Goal: Transaction & Acquisition: Purchase product/service

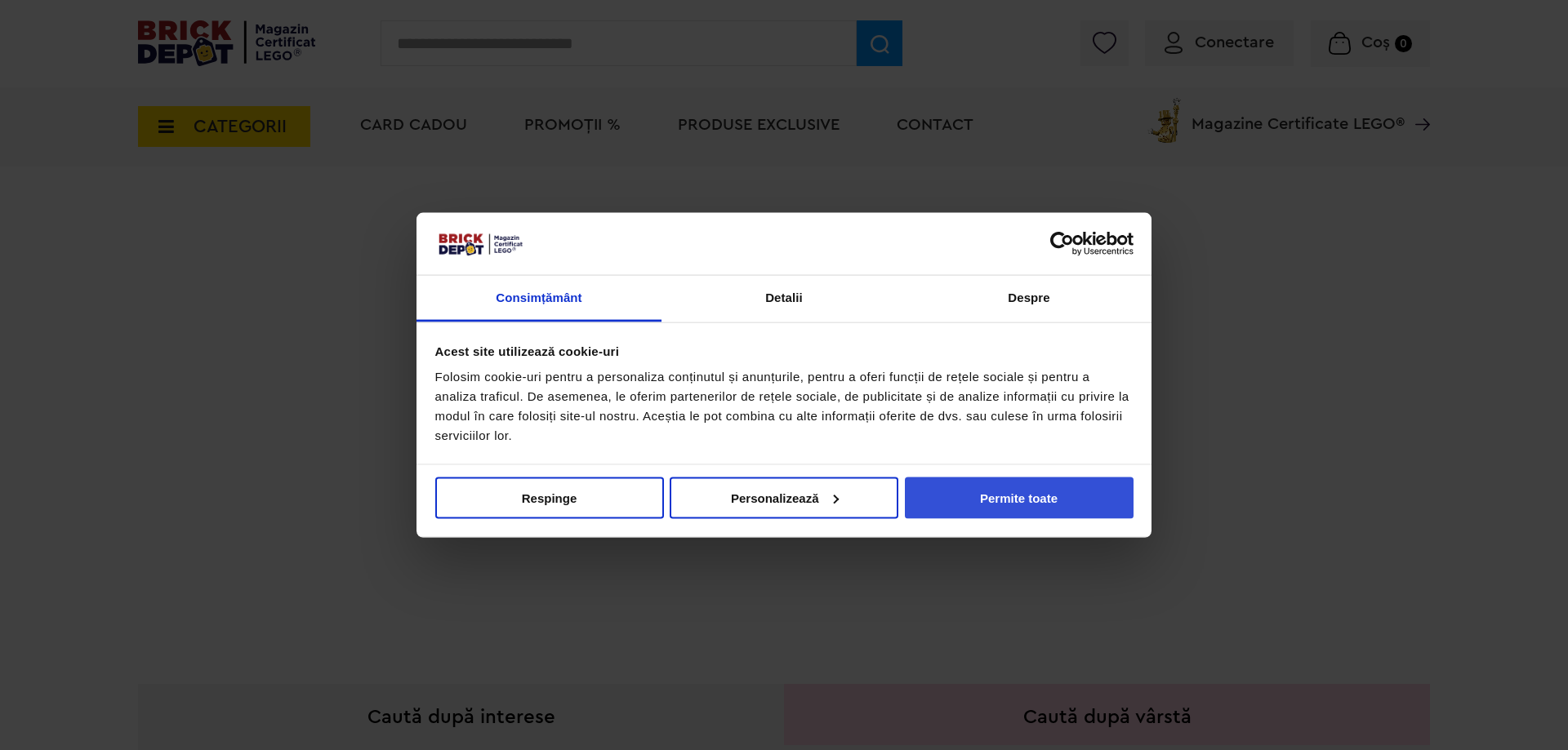
click at [1024, 512] on button "Permite toate" at bounding box center [1019, 497] width 228 height 41
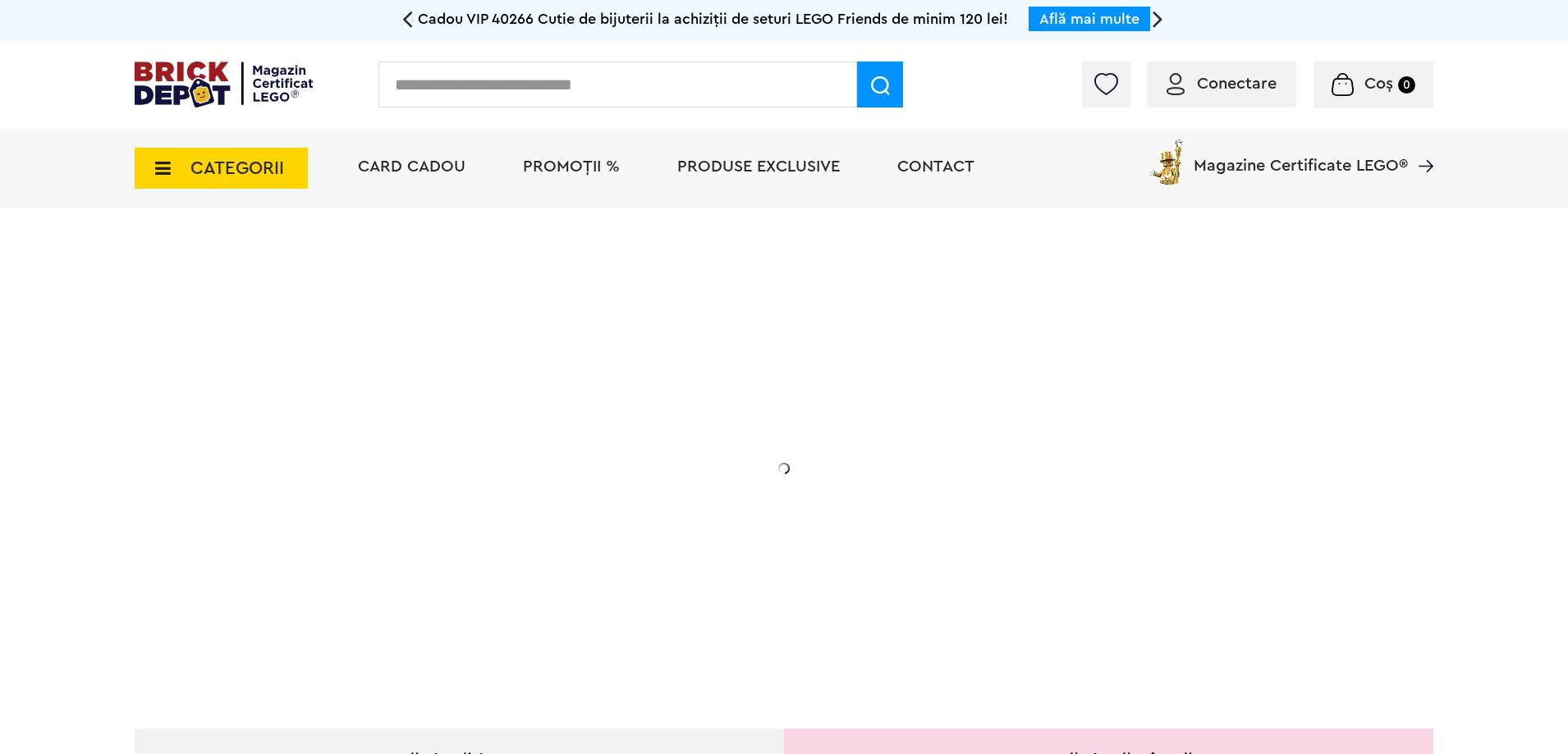
click at [232, 161] on span "CATEGORII" at bounding box center [237, 167] width 94 height 18
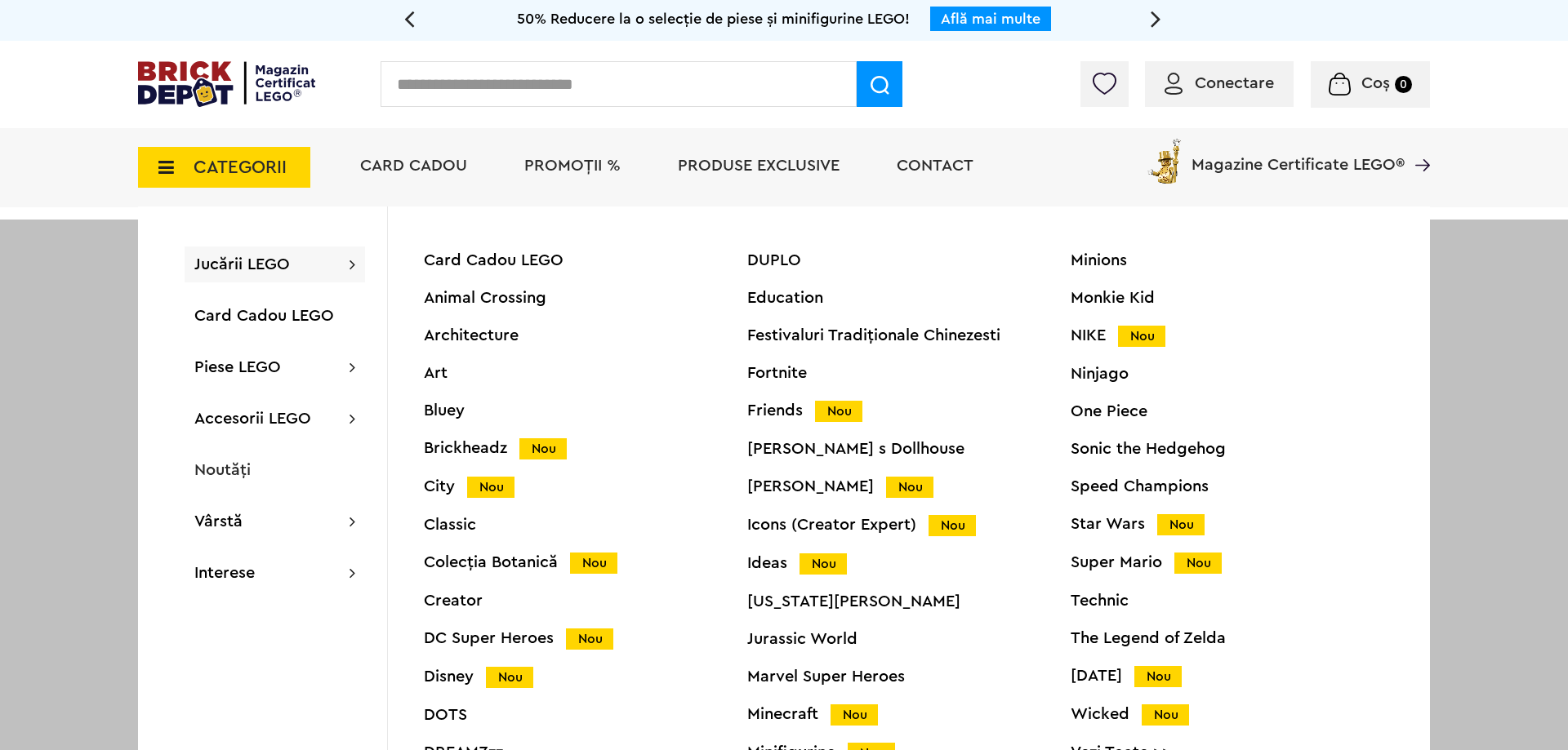
click at [656, 83] on input "text" at bounding box center [618, 84] width 476 height 46
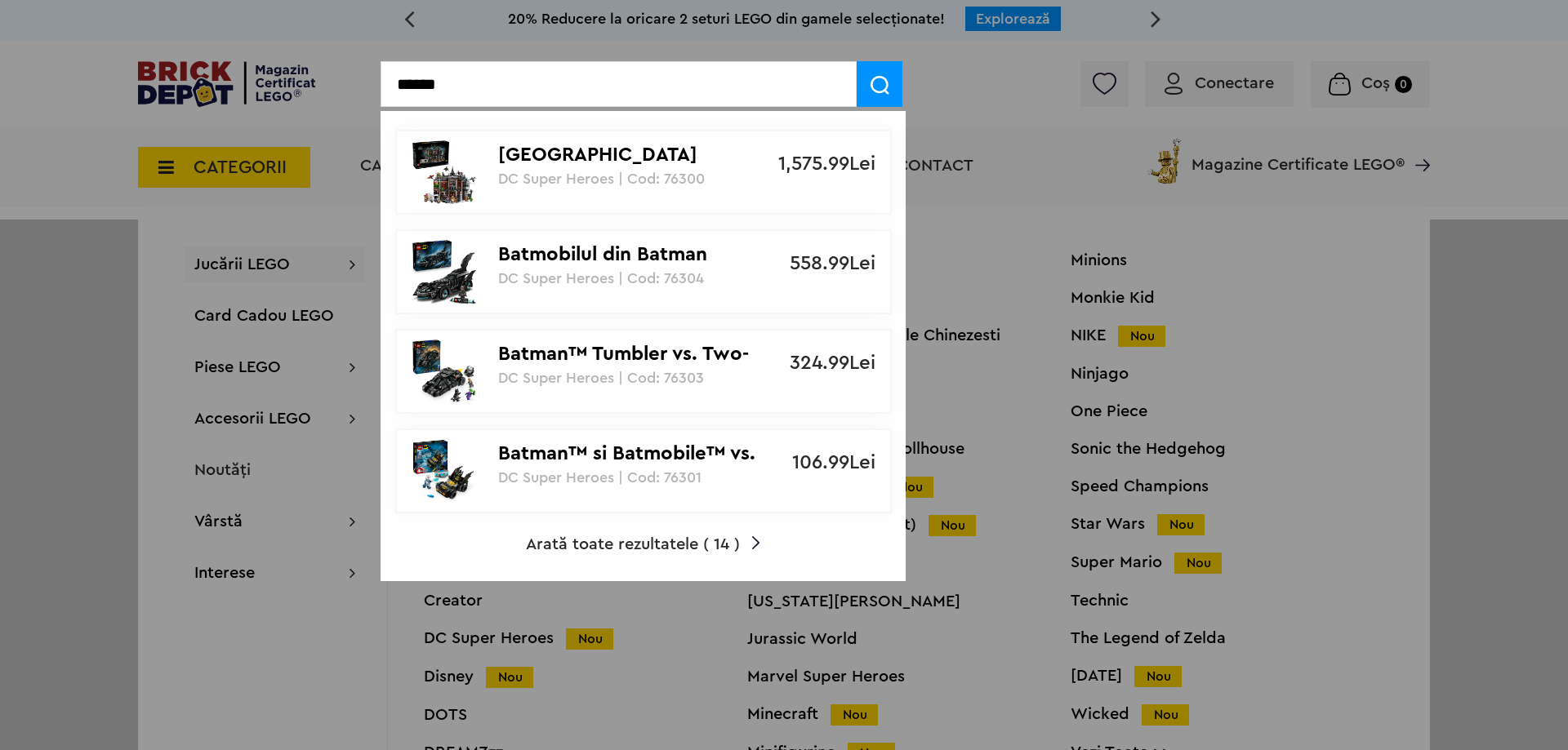
type input "******"
click at [891, 78] on span at bounding box center [880, 84] width 46 height 46
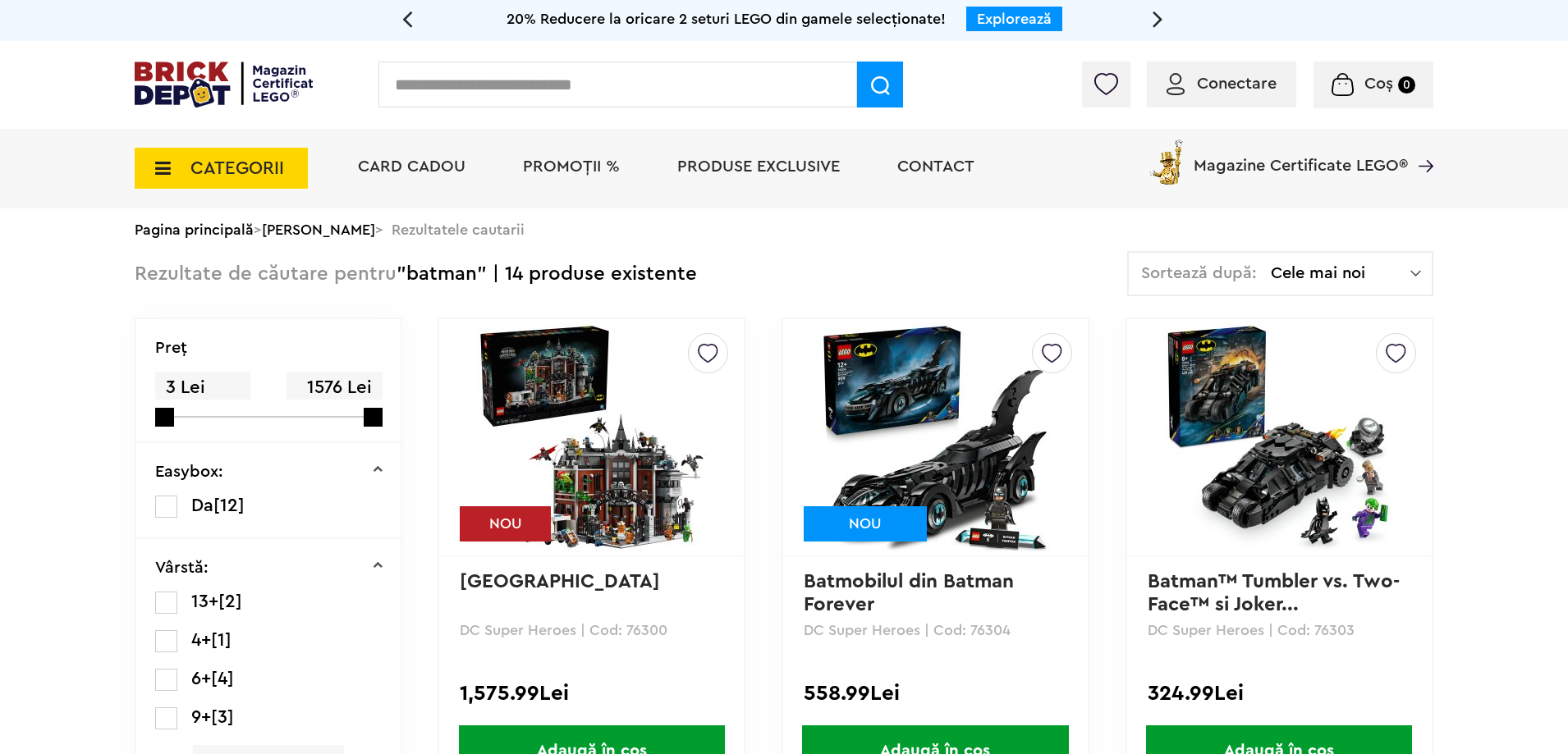
click at [648, 464] on img at bounding box center [592, 437] width 230 height 230
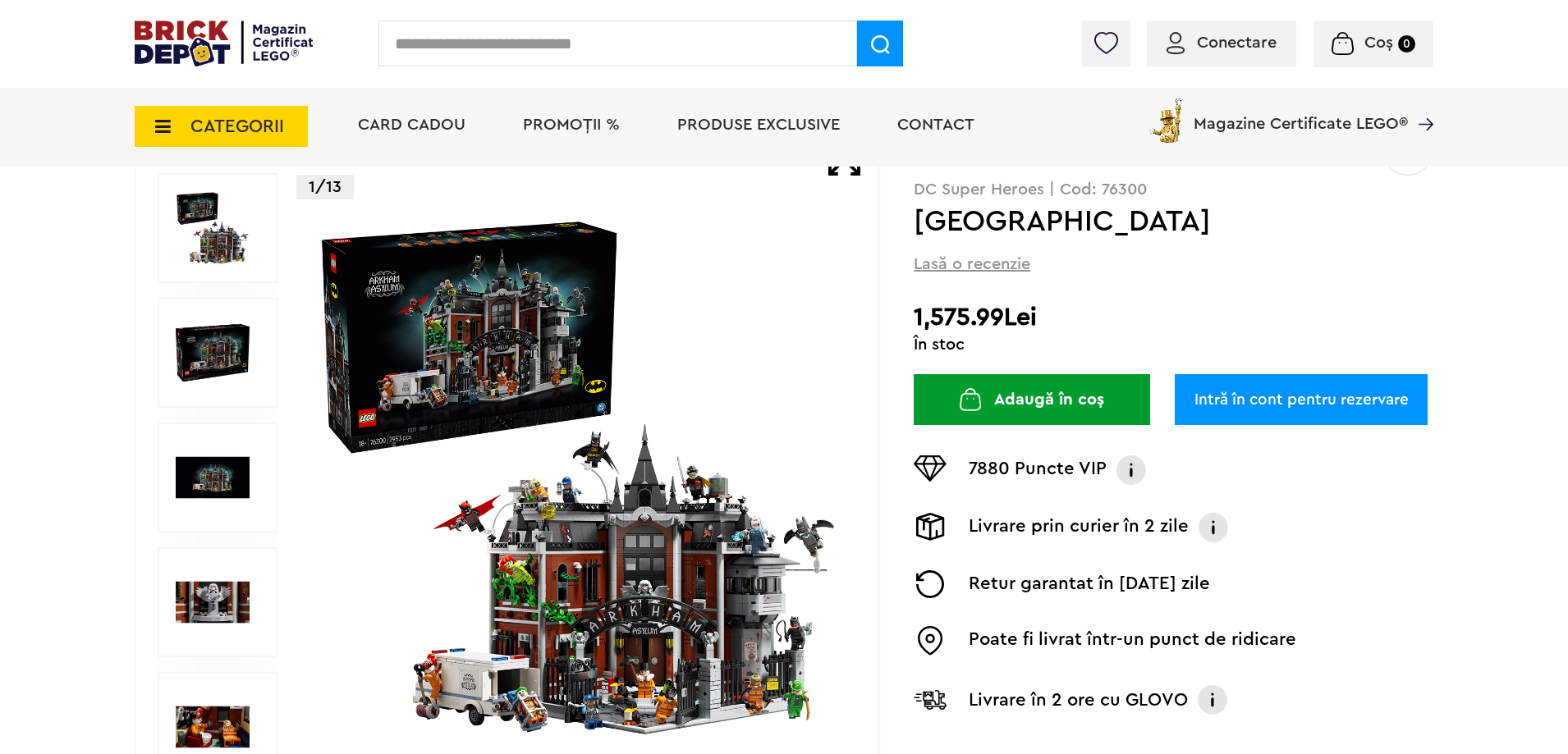
scroll to position [247, 0]
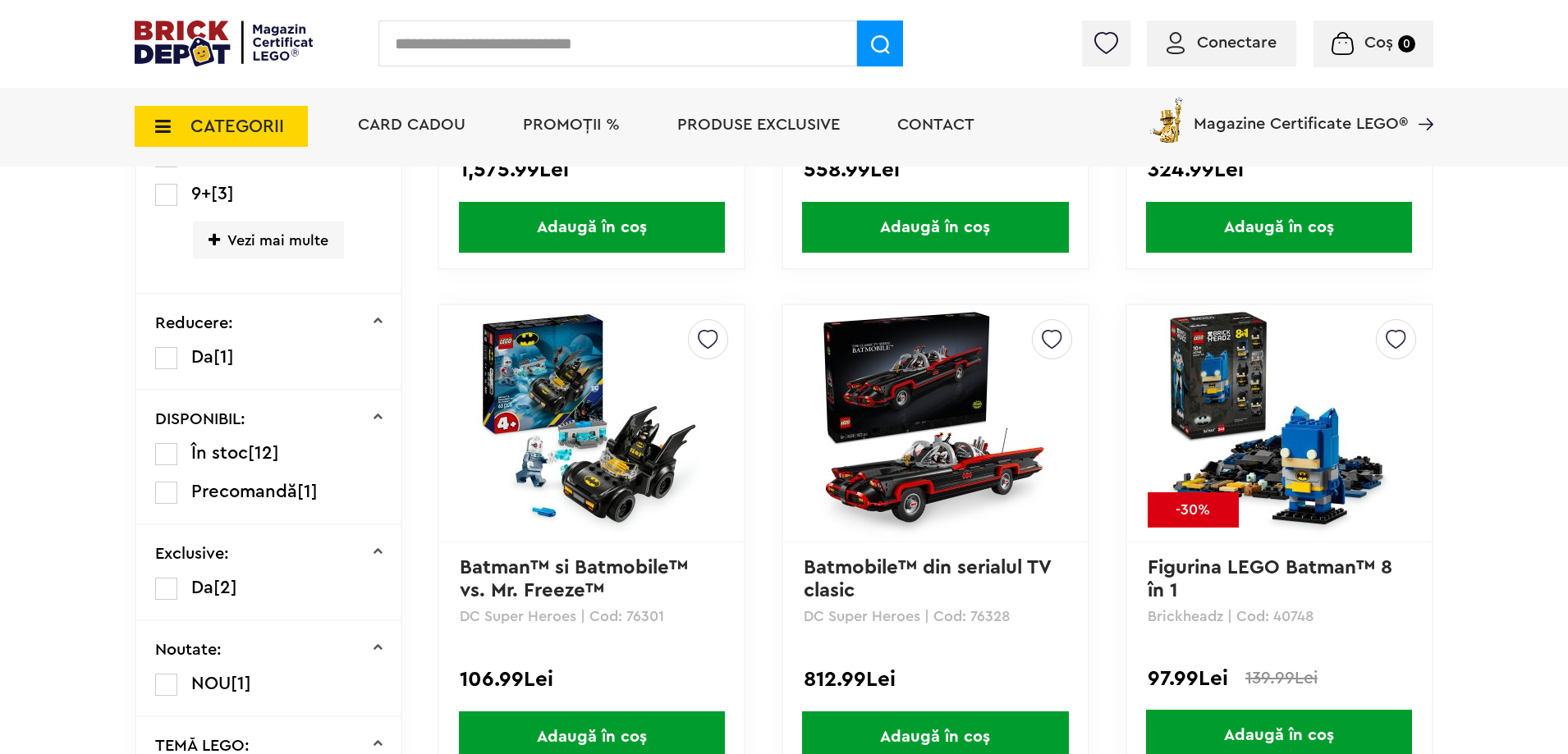
scroll to position [656, 0]
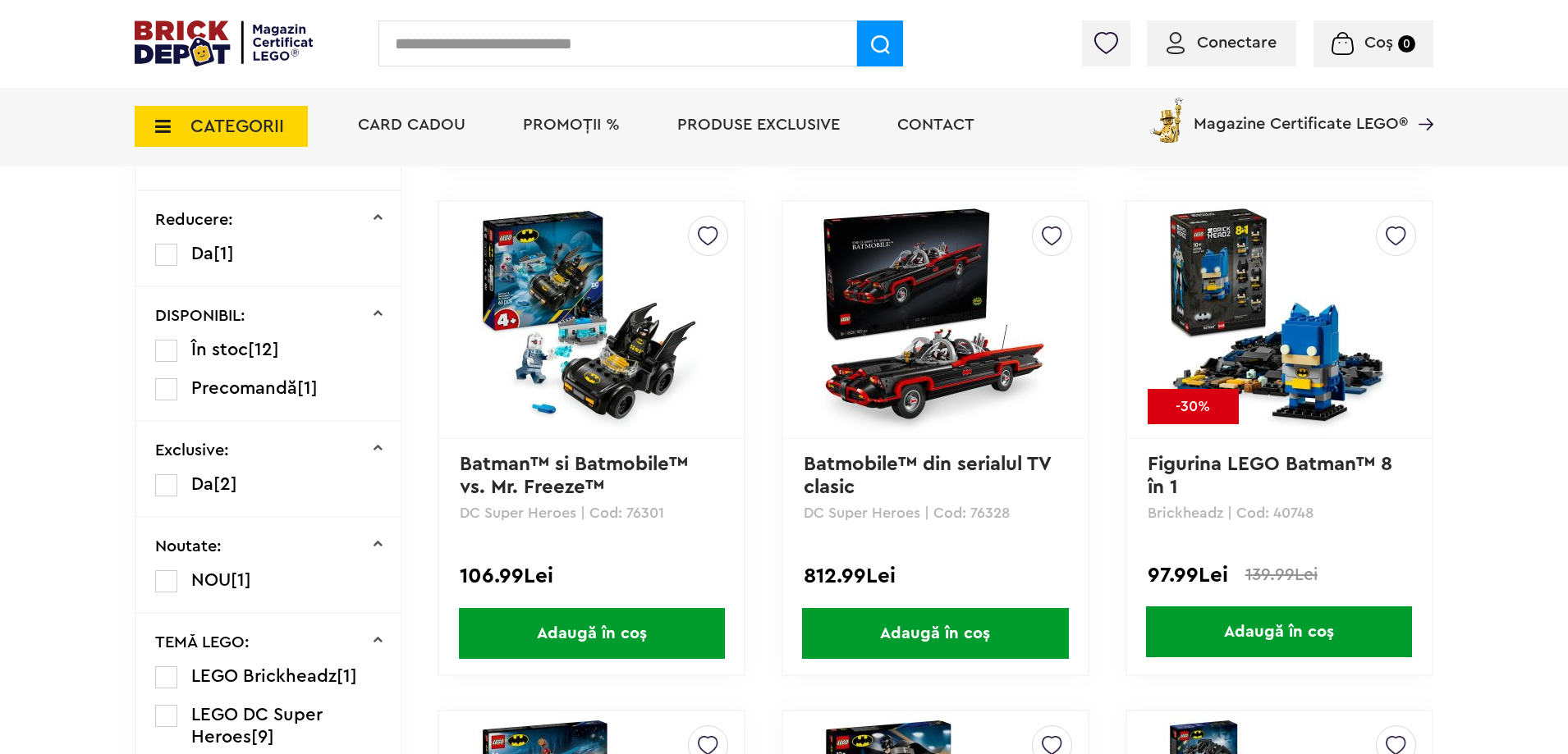
click at [1352, 304] on img at bounding box center [1279, 320] width 230 height 230
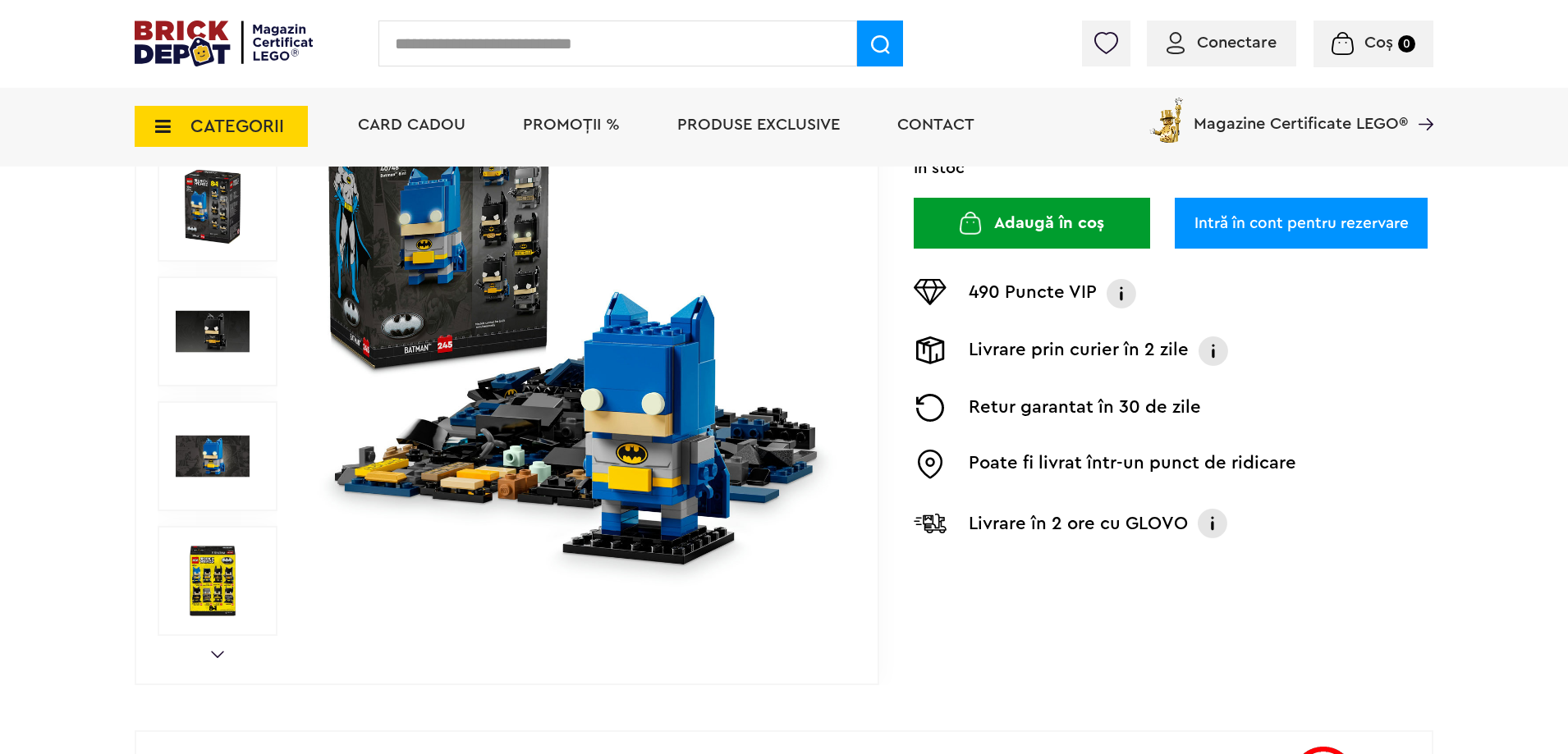
scroll to position [411, 0]
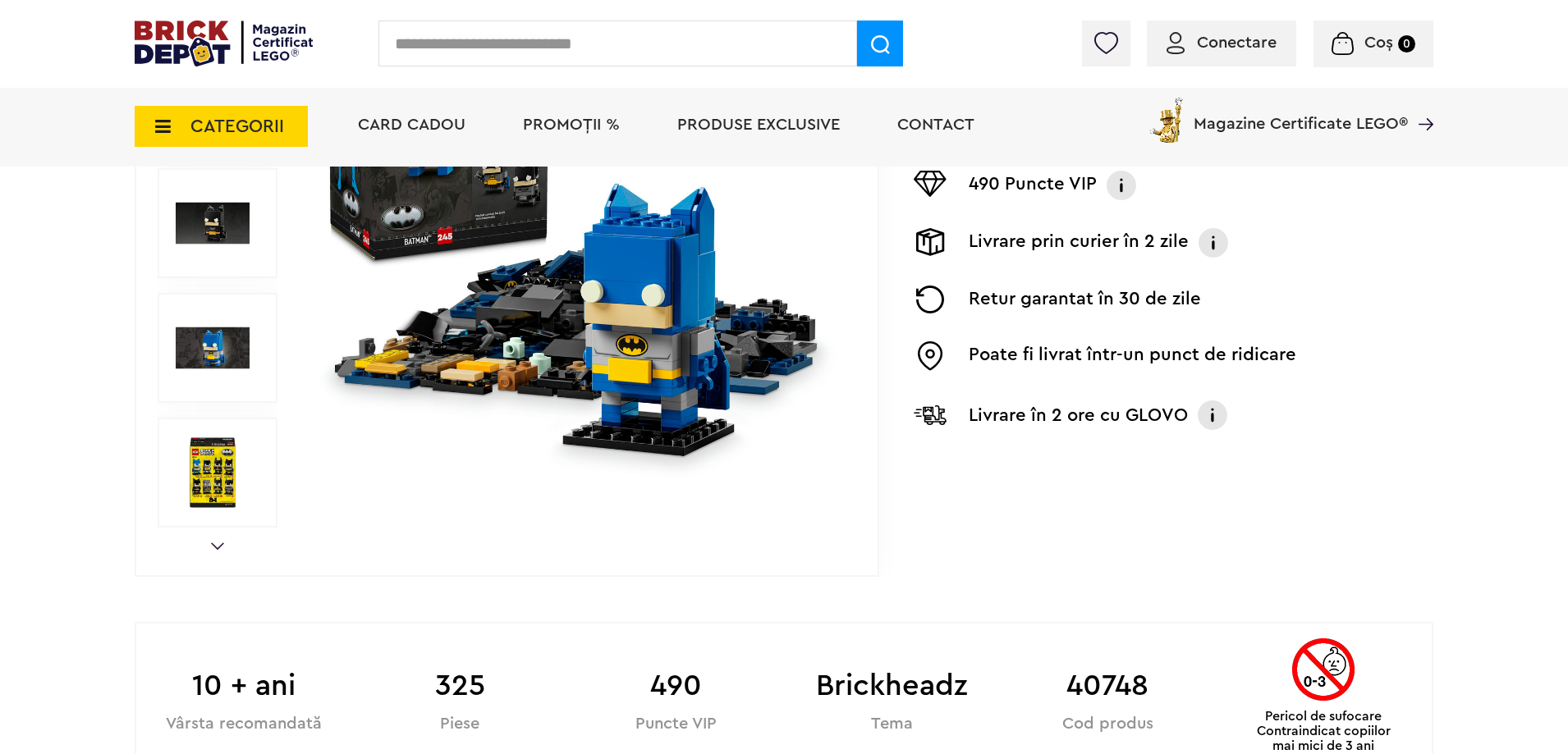
click at [230, 534] on div "Prev Next 1/11" at bounding box center [507, 223] width 745 height 706
click at [233, 500] on img at bounding box center [213, 473] width 74 height 74
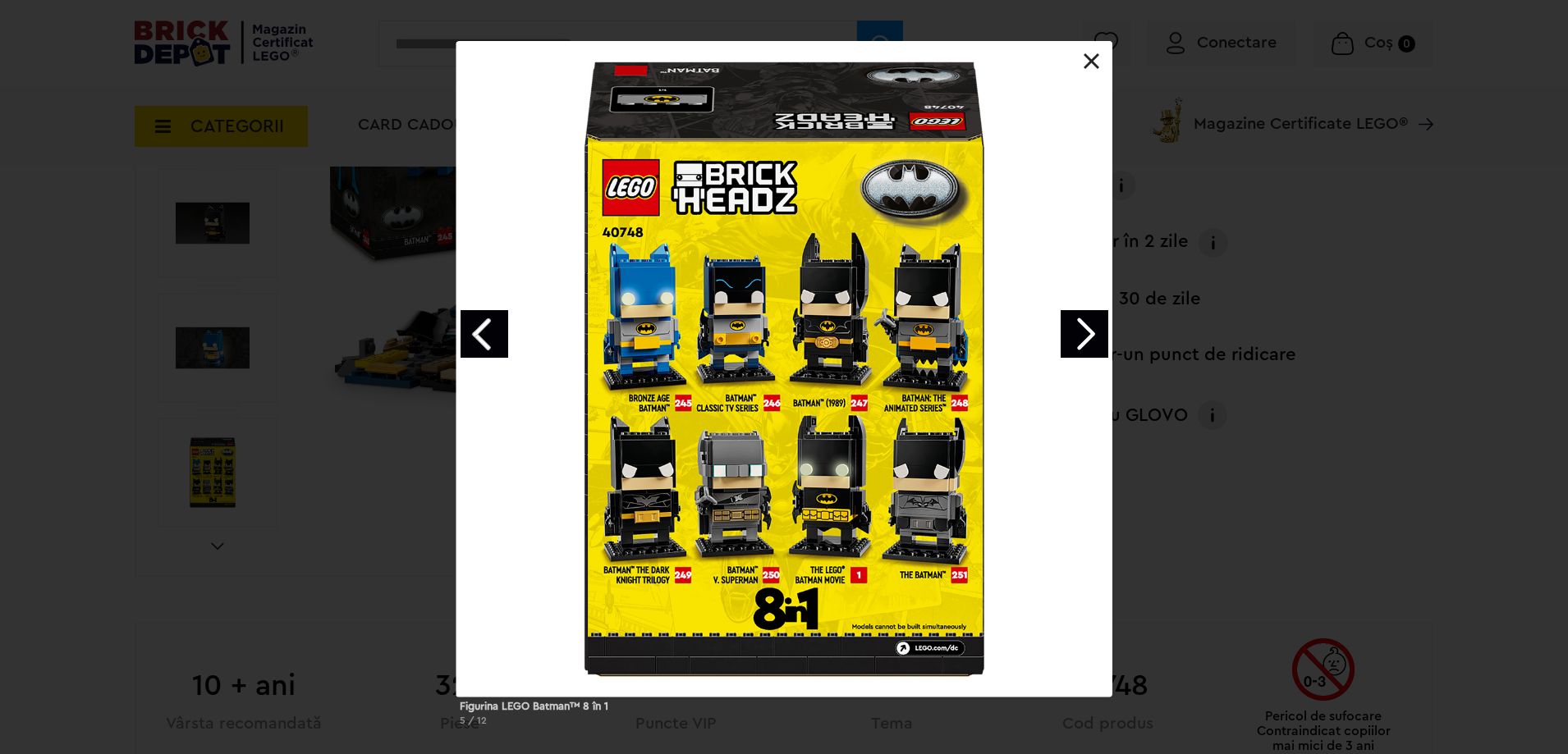
click at [1094, 338] on link "Next image" at bounding box center [1085, 334] width 48 height 48
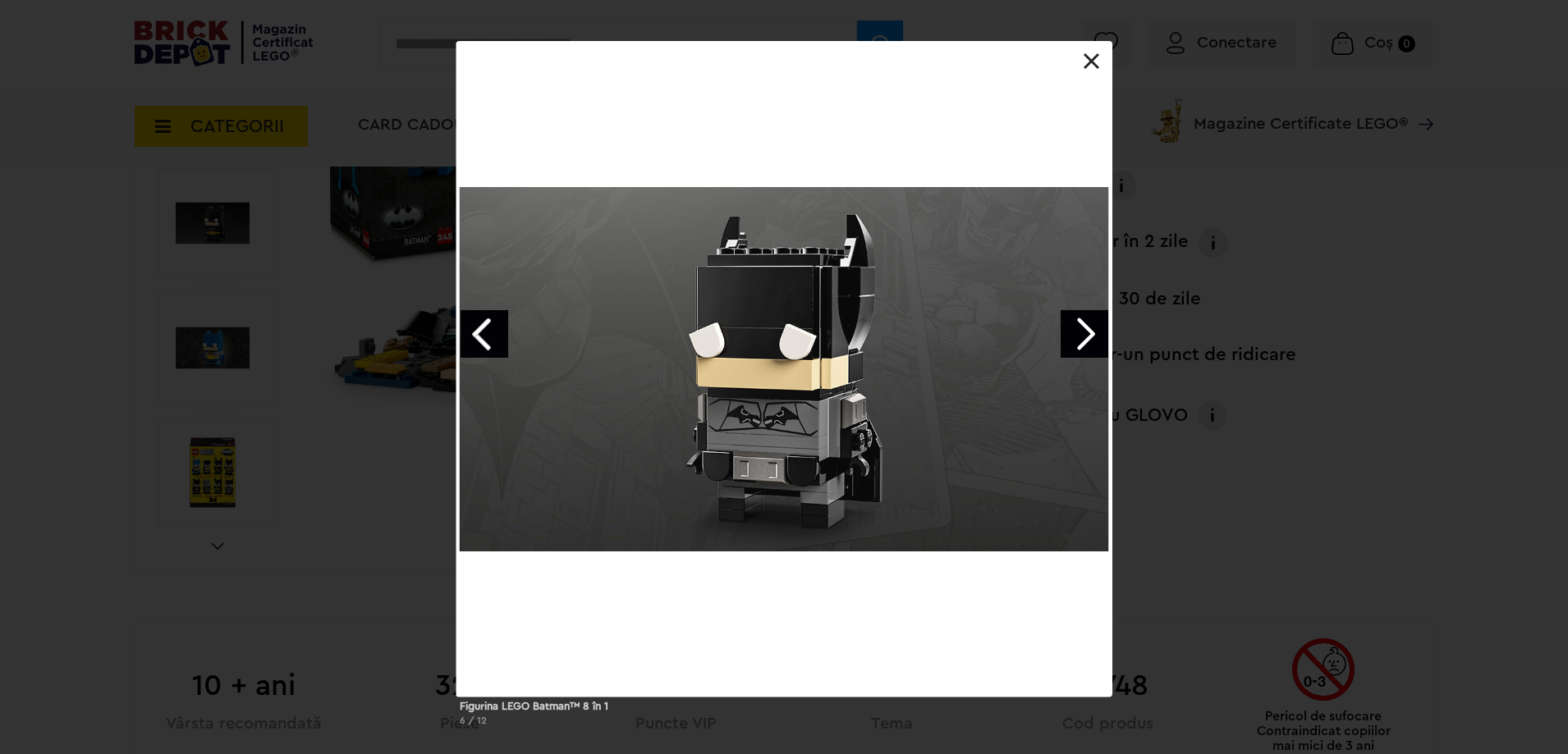
click at [1094, 338] on link "Next image" at bounding box center [1085, 334] width 48 height 48
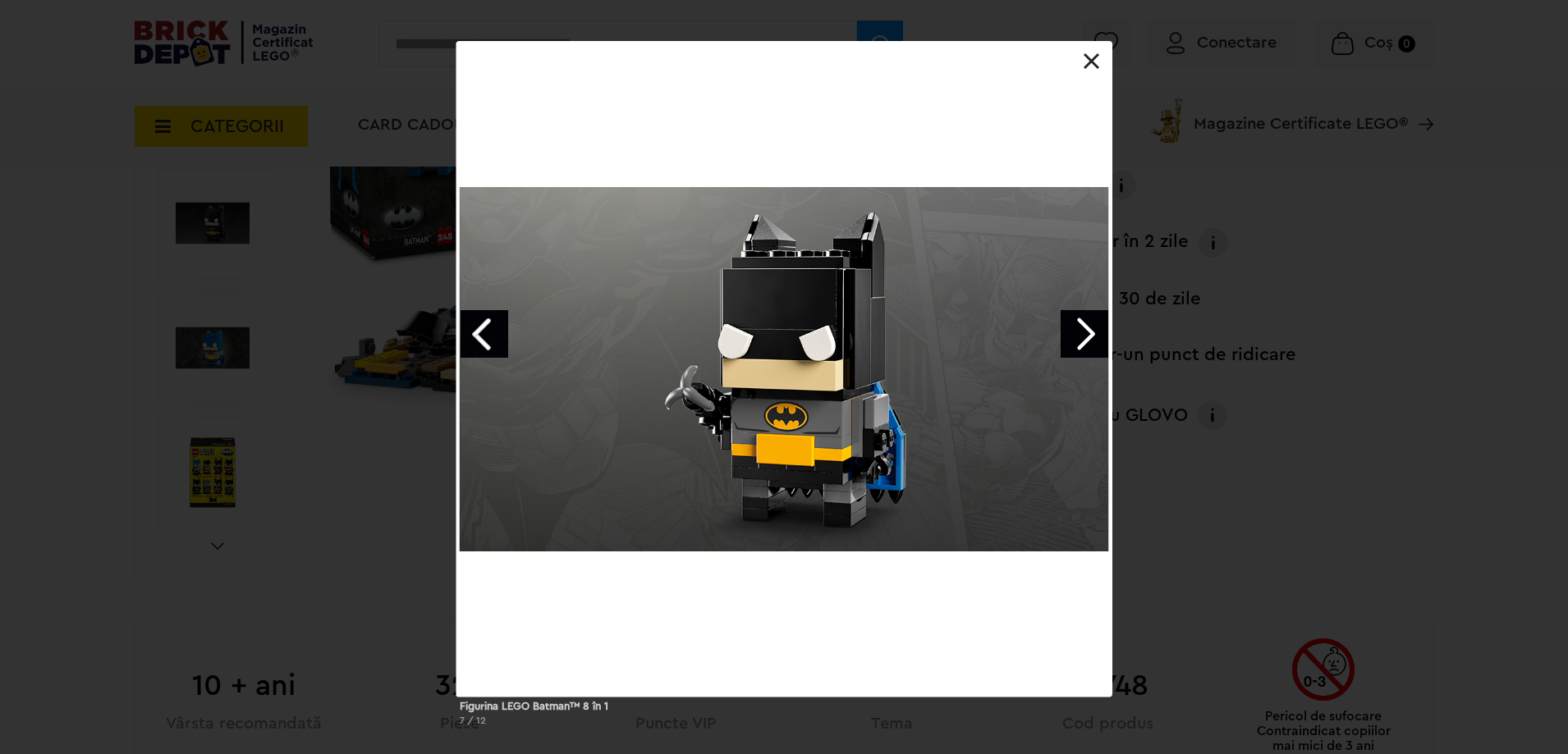
click at [1290, 204] on div "Figurina LEGO Batman™ 8 în 1 7 / 12" at bounding box center [784, 390] width 1568 height 699
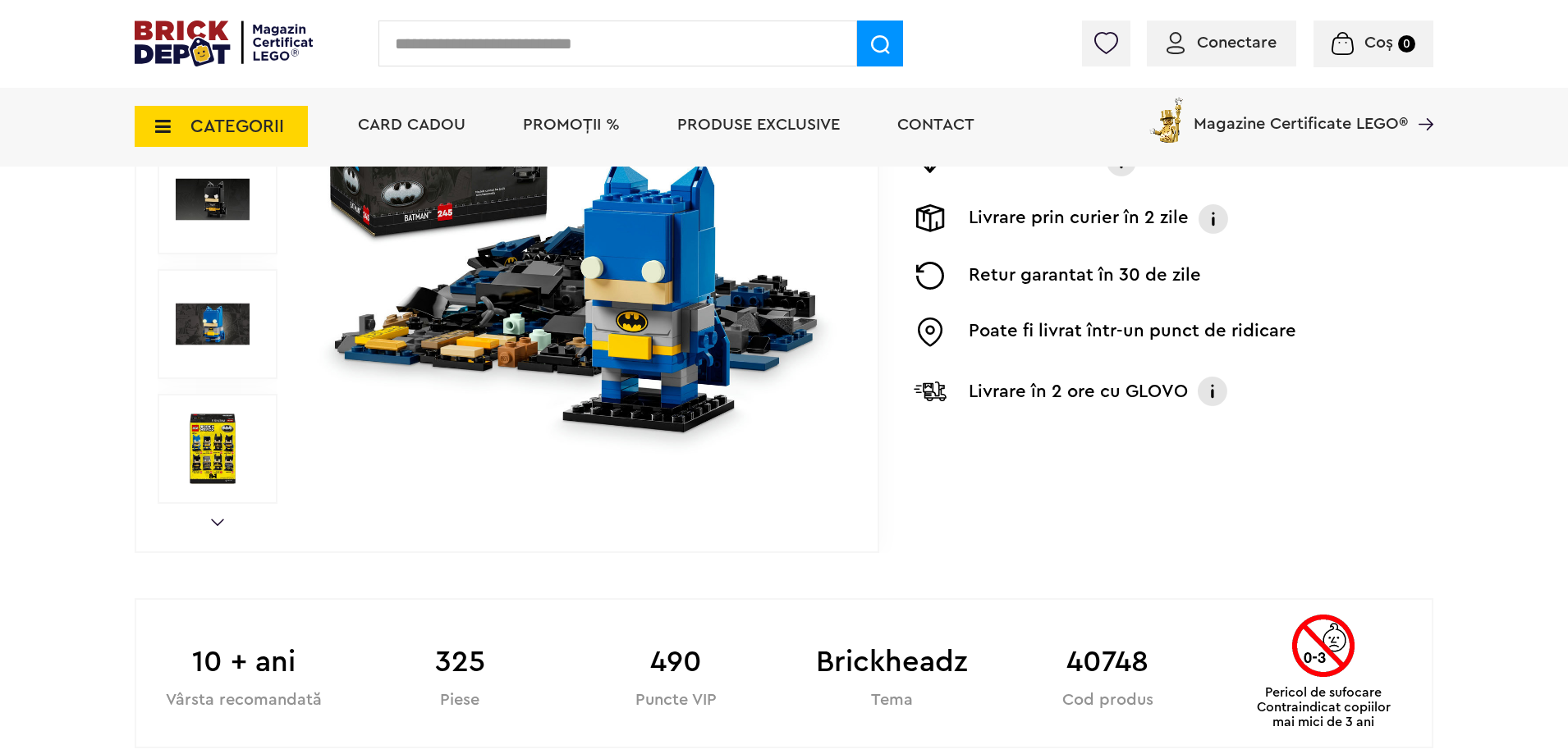
scroll to position [164, 0]
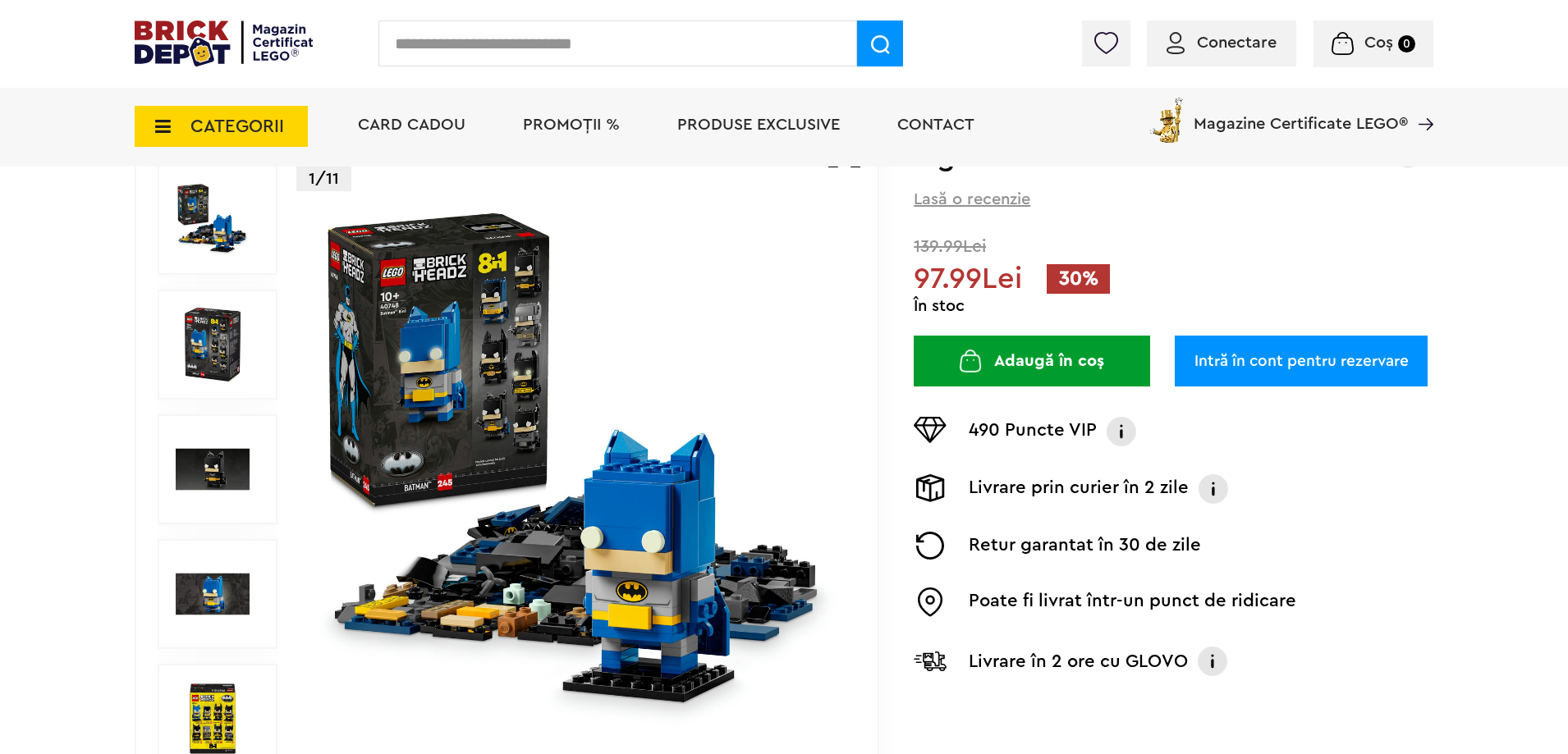
click at [224, 465] on img at bounding box center [213, 469] width 74 height 74
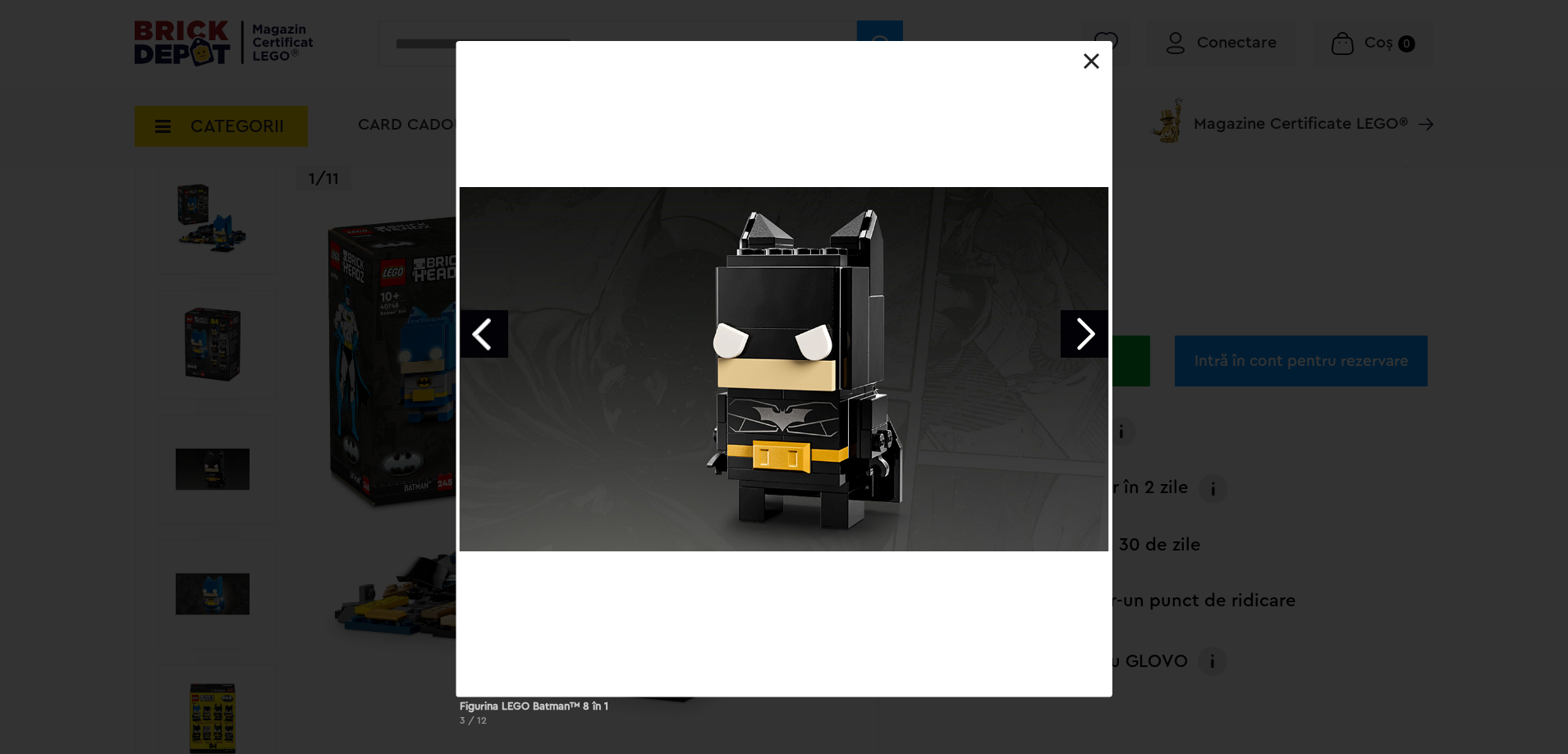
click at [1071, 349] on link "Next image" at bounding box center [1085, 334] width 48 height 48
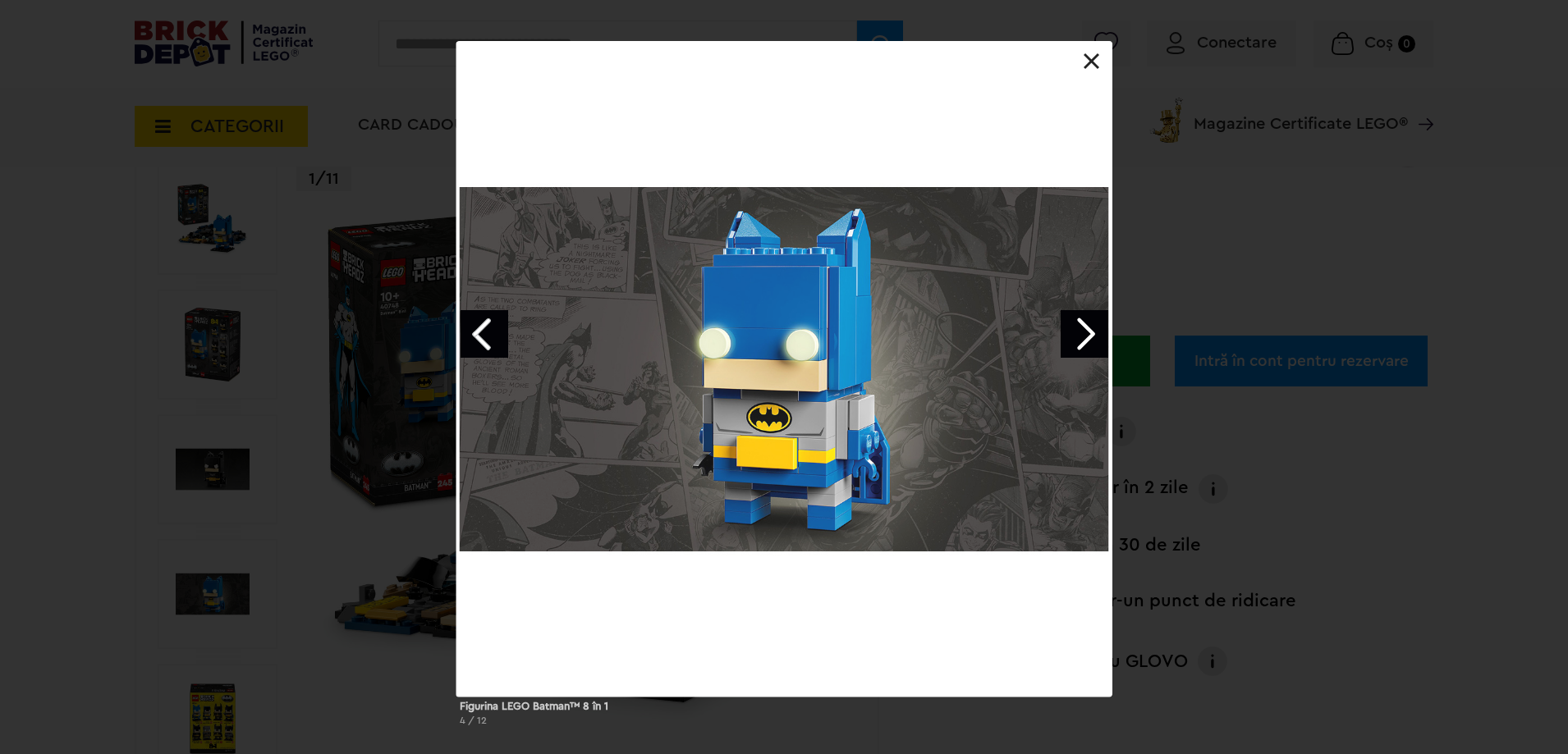
click at [1071, 349] on link "Next image" at bounding box center [1085, 334] width 48 height 48
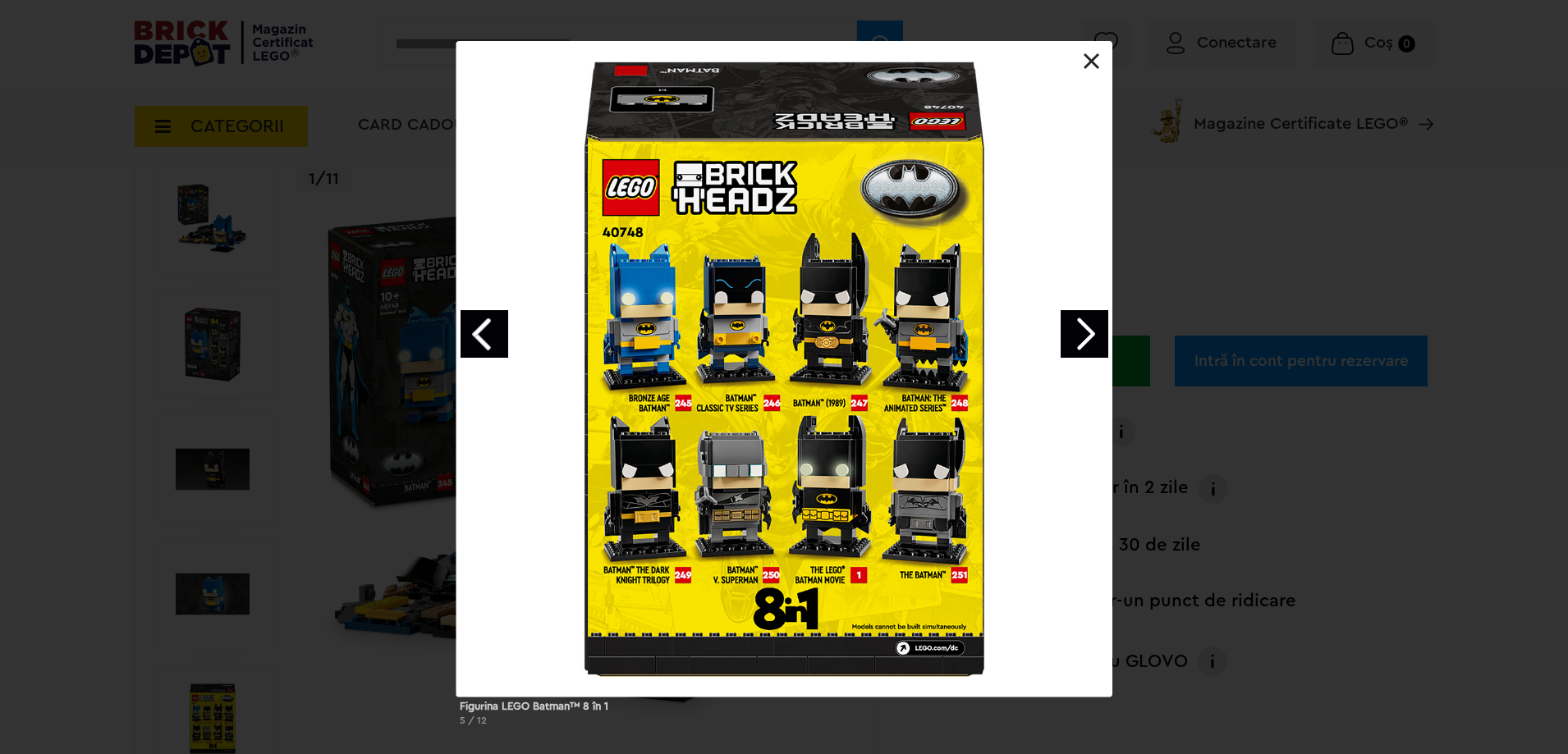
click at [1092, 329] on link "Next image" at bounding box center [1085, 334] width 48 height 48
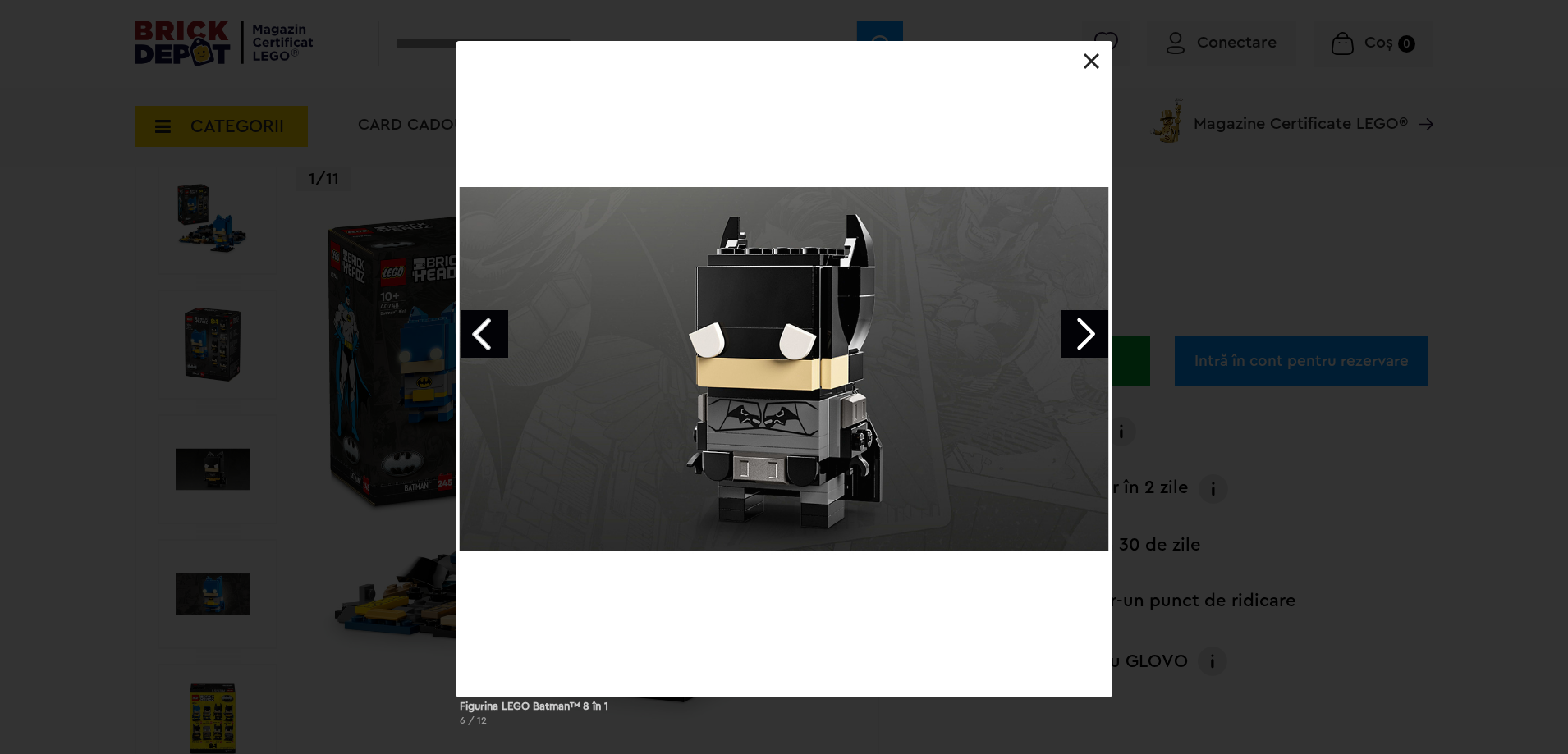
click at [1092, 329] on link "Next image" at bounding box center [1085, 334] width 48 height 48
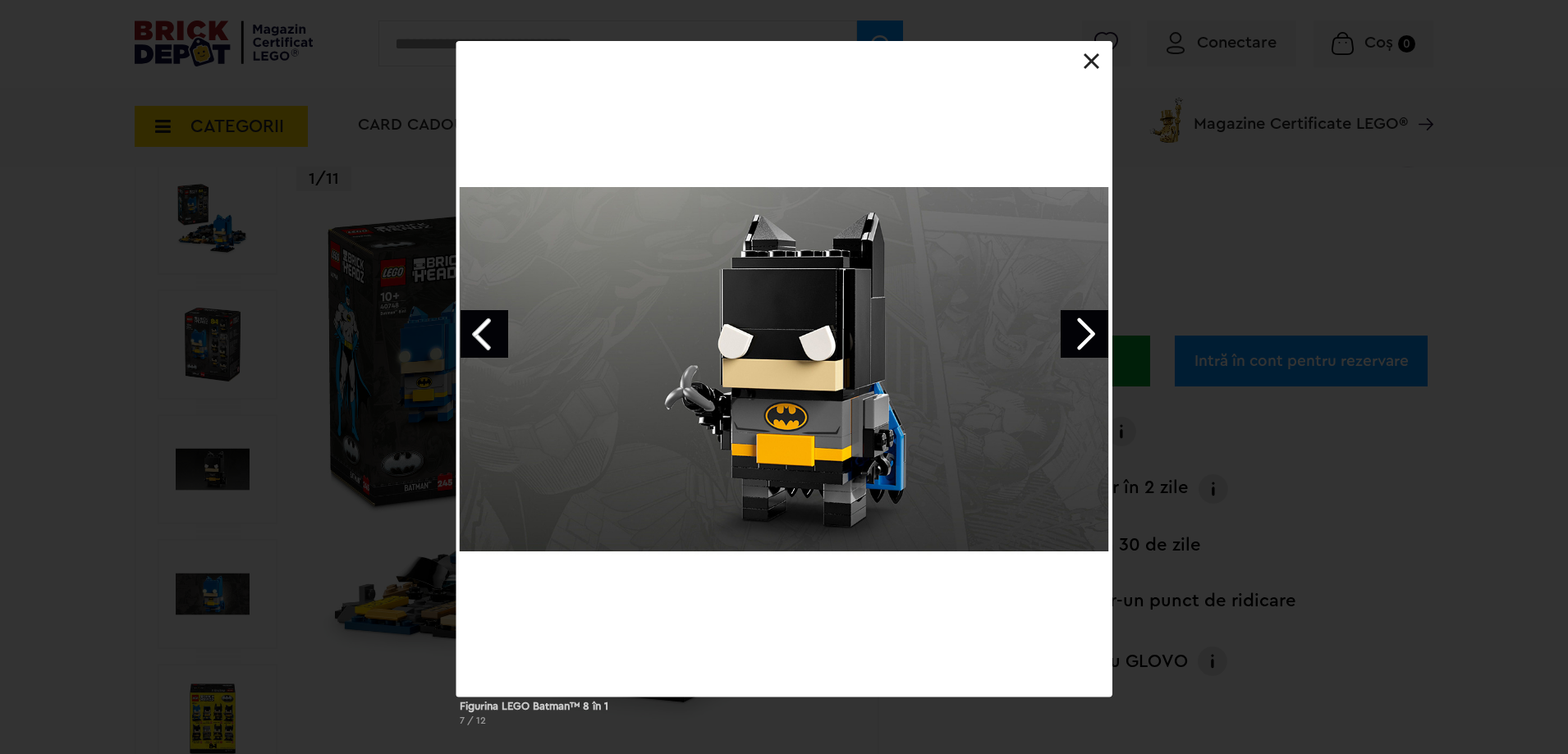
click at [1092, 329] on link "Next image" at bounding box center [1085, 334] width 48 height 48
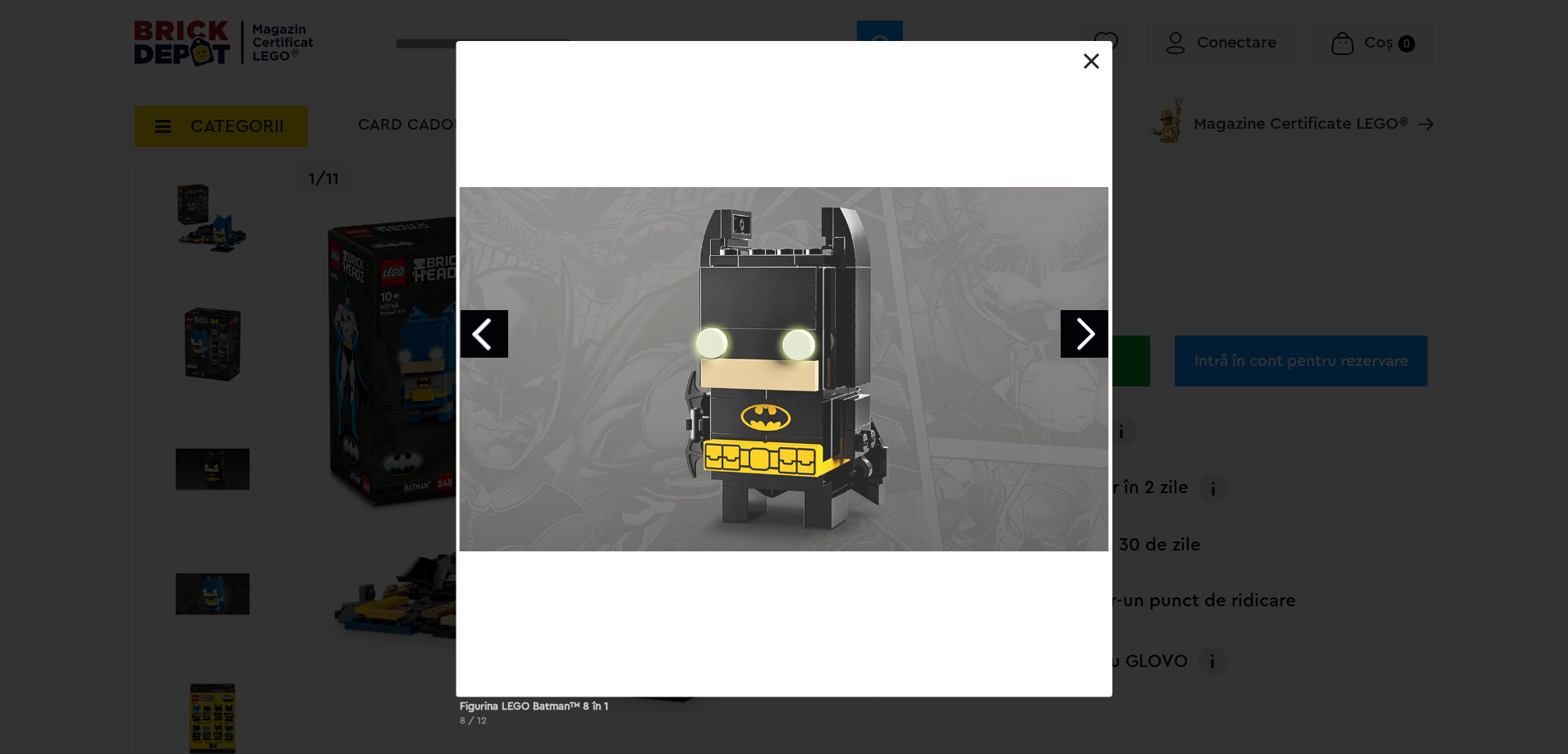
click at [1092, 329] on link "Next image" at bounding box center [1085, 334] width 48 height 48
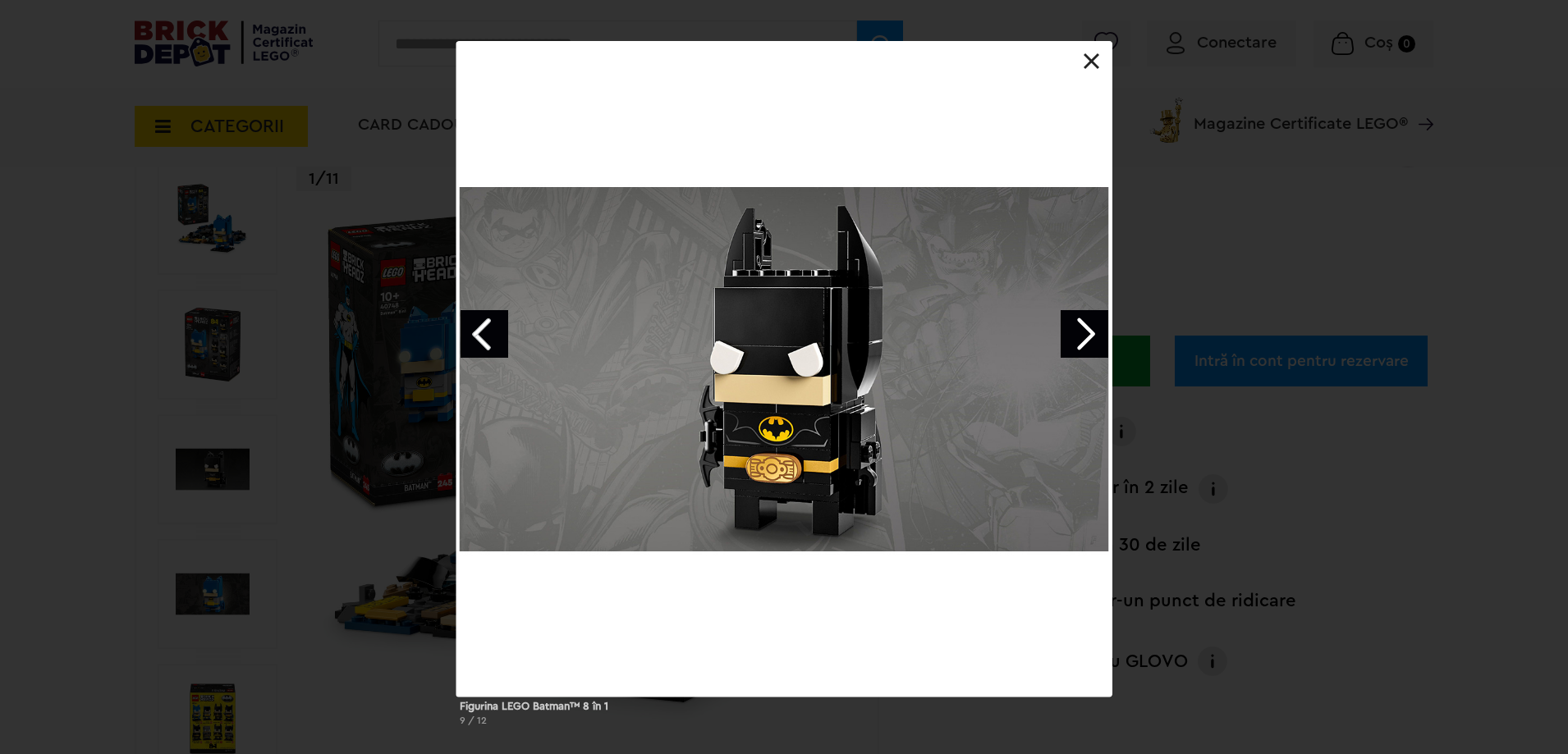
click at [1095, 60] on link at bounding box center [1092, 61] width 16 height 16
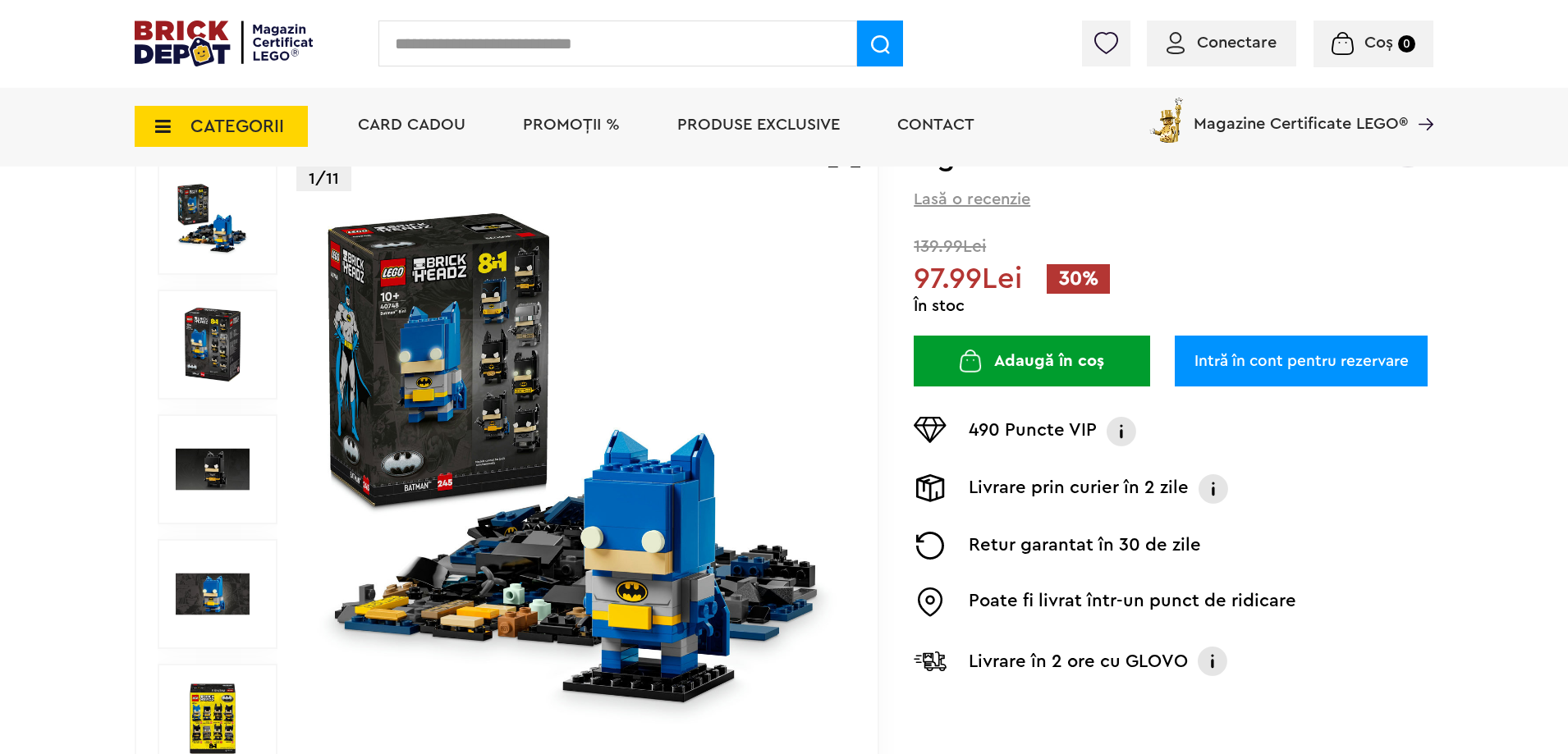
click at [236, 461] on img at bounding box center [213, 469] width 74 height 74
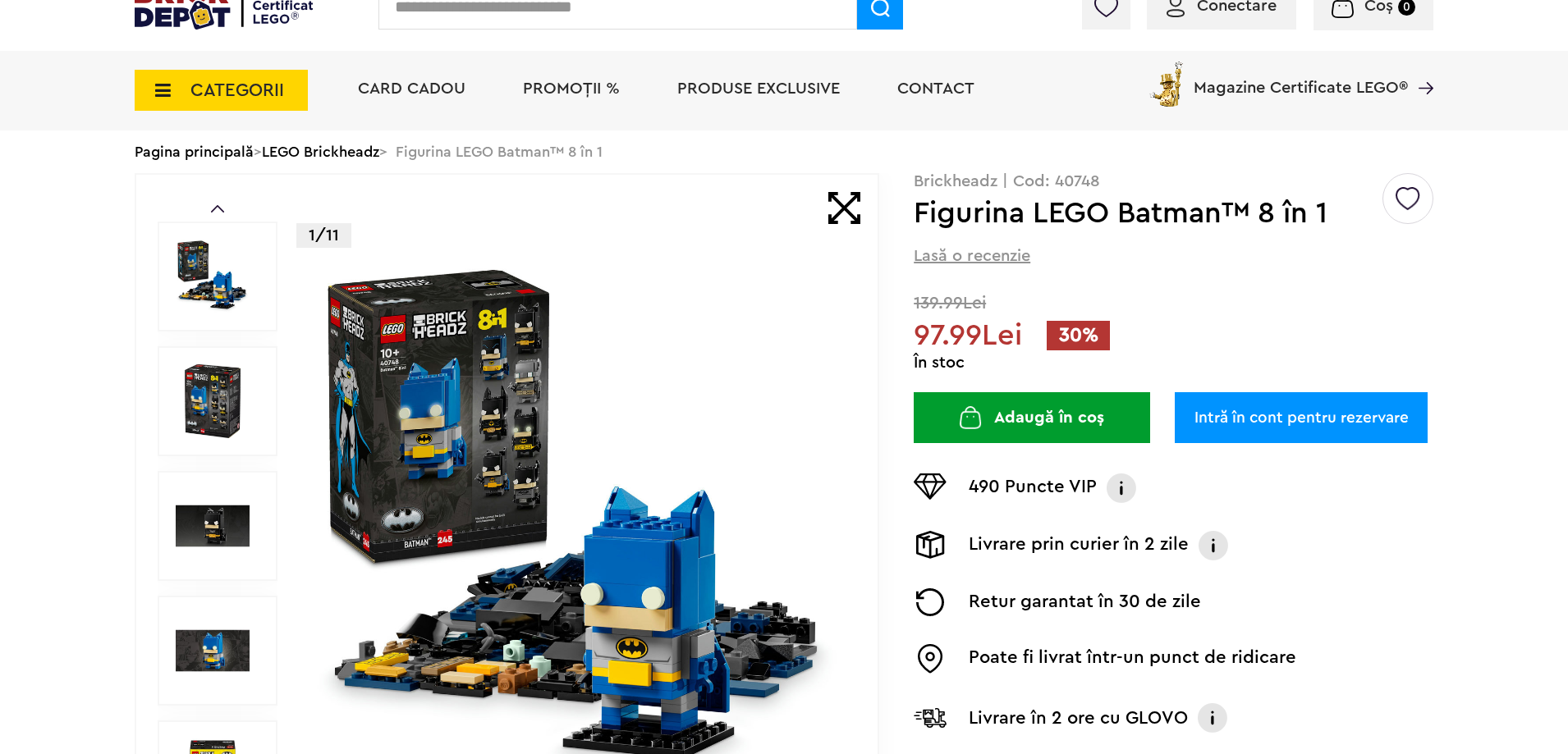
scroll to position [0, 0]
